Goal: Browse casually: Explore the website without a specific task or goal

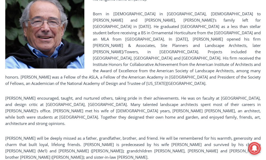
scroll to position [185, 0]
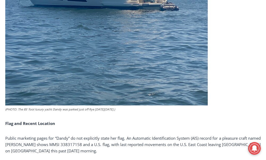
scroll to position [1123, 0]
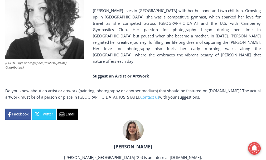
scroll to position [492, 0]
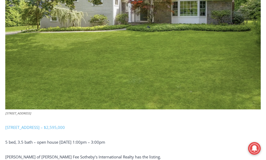
scroll to position [1479, 0]
